Goal: Navigation & Orientation: Find specific page/section

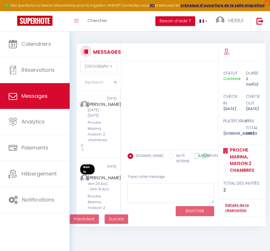
select select "message"
click at [34, 96] on span "Messages" at bounding box center [34, 96] width 26 height 7
click at [266, 3] on span "×" at bounding box center [267, 3] width 6 height 6
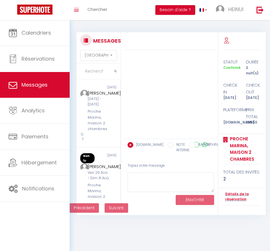
click at [146, 27] on div "MESSAGES Trier par date de réservation Trier par date de message Non lu 4 days …" at bounding box center [169, 121] width 186 height 188
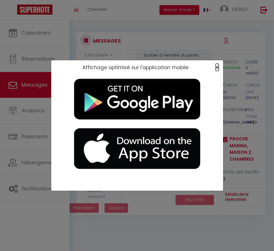
click at [216, 67] on span "×" at bounding box center [217, 67] width 3 height 7
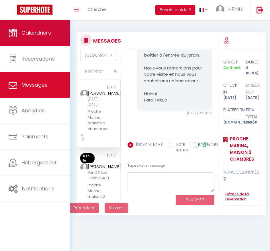
click at [22, 40] on link "Calendriers" at bounding box center [35, 33] width 70 height 26
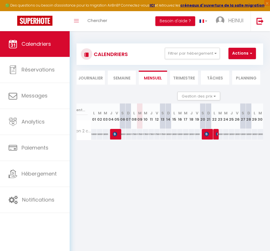
scroll to position [0, 47]
